Goal: Check status

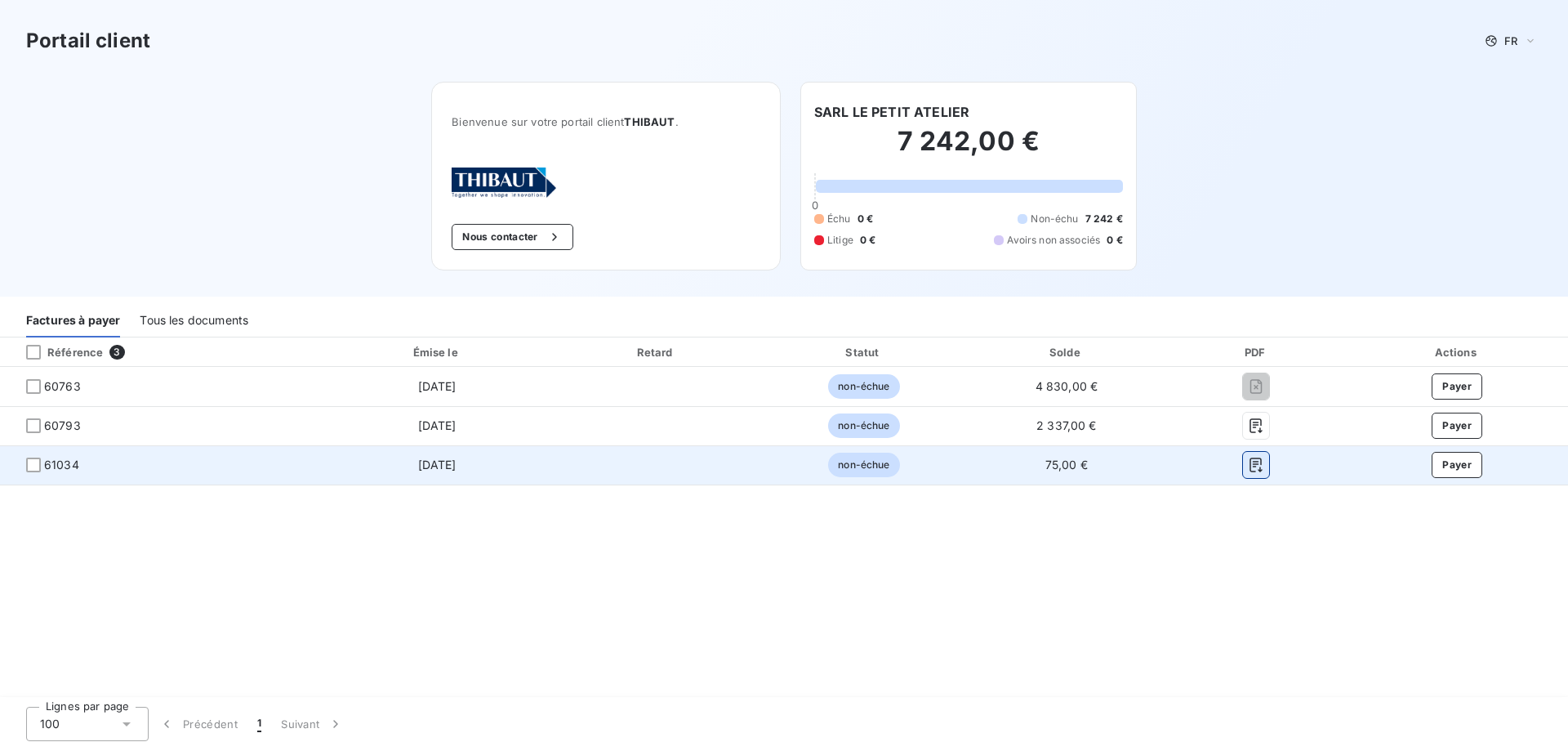
click at [1255, 461] on icon "button" at bounding box center [1256, 465] width 17 height 17
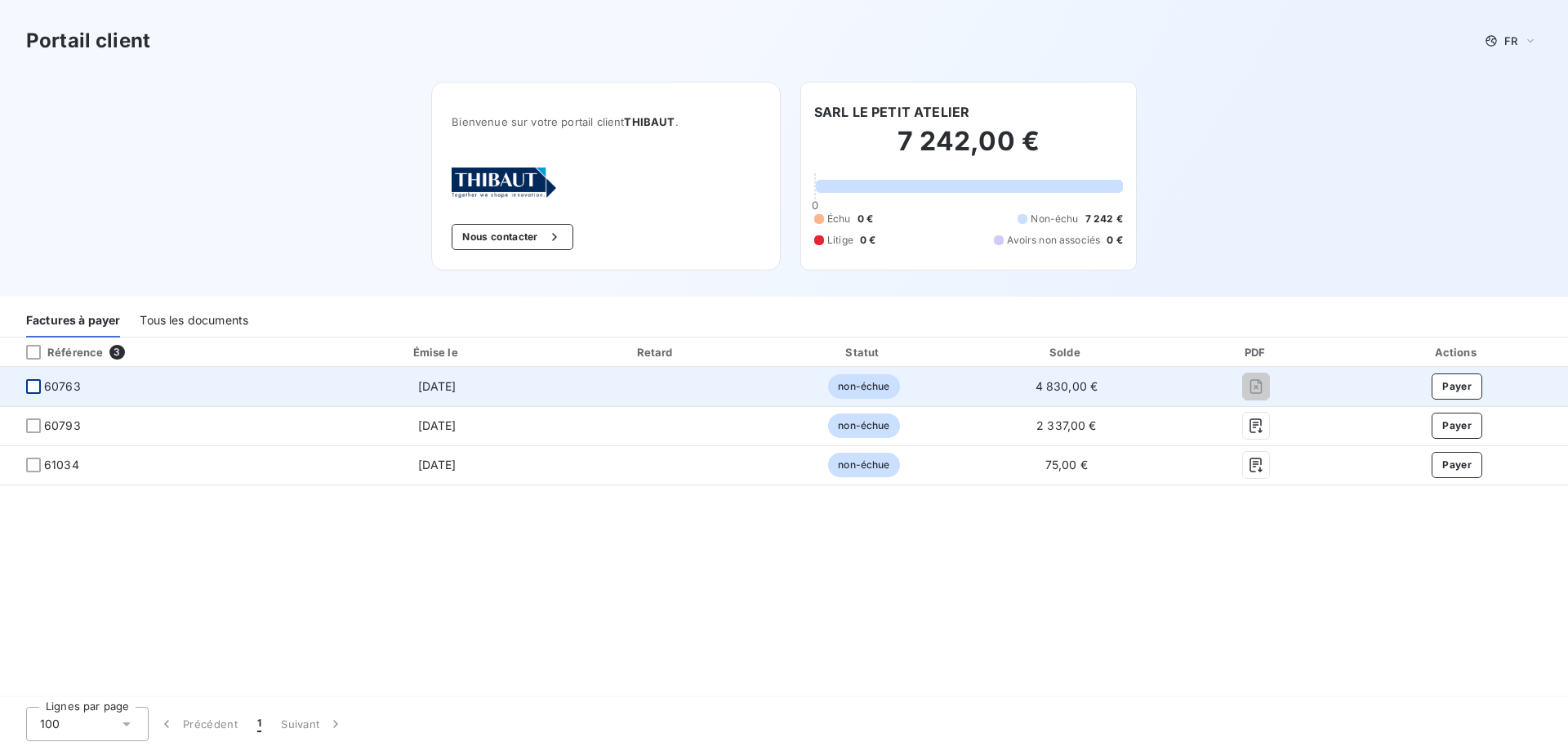
click at [37, 384] on div at bounding box center [33, 386] width 15 height 15
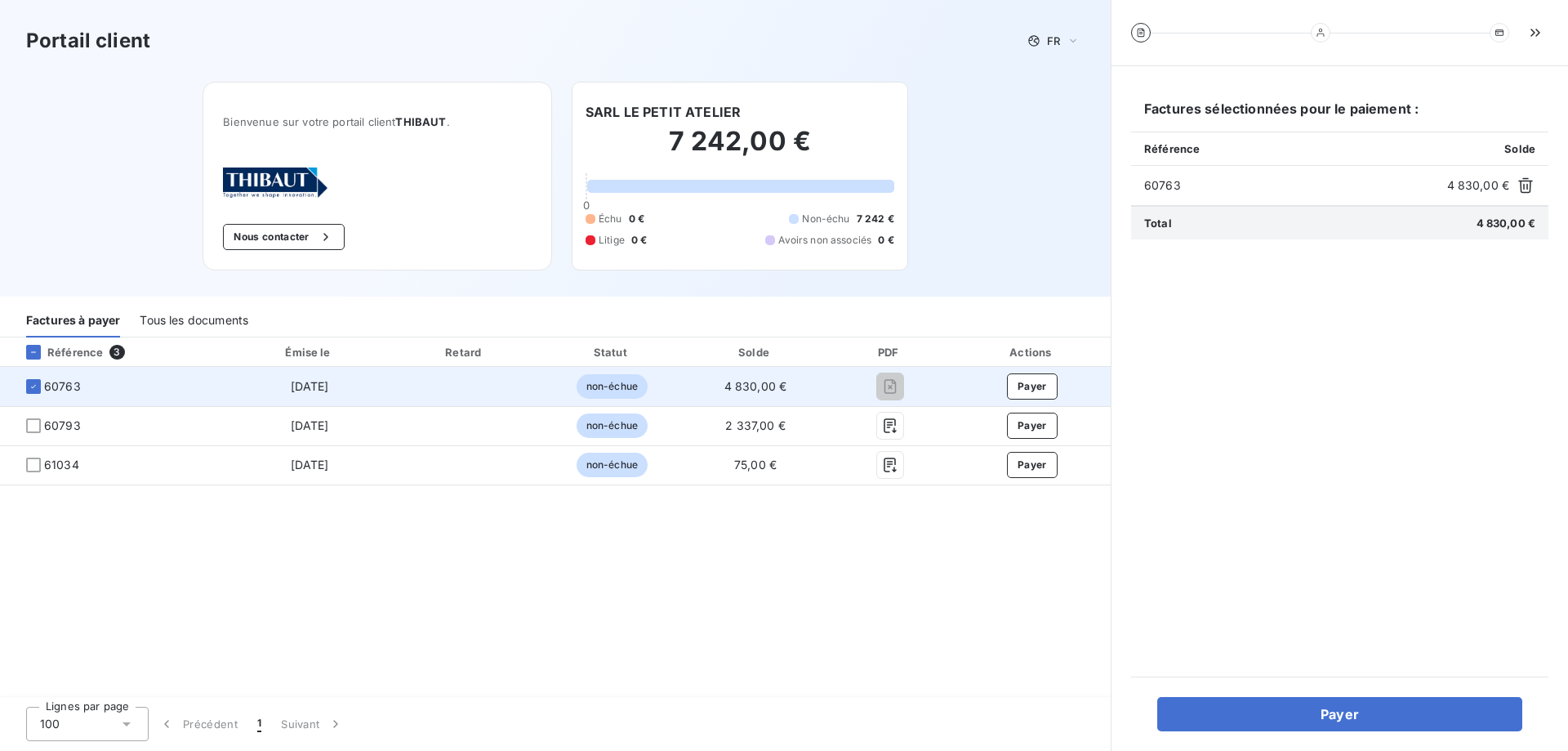
click at [620, 387] on span "non-échue" at bounding box center [612, 386] width 71 height 24
